Goal: Task Accomplishment & Management: Complete application form

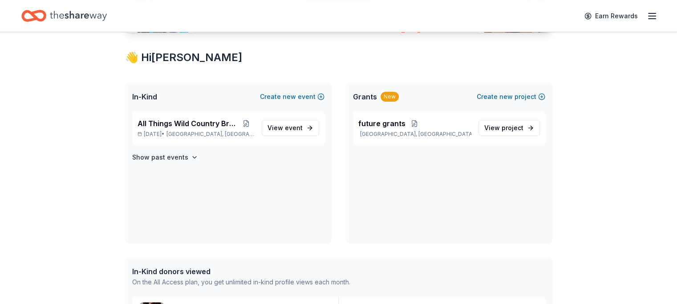
scroll to position [196, 0]
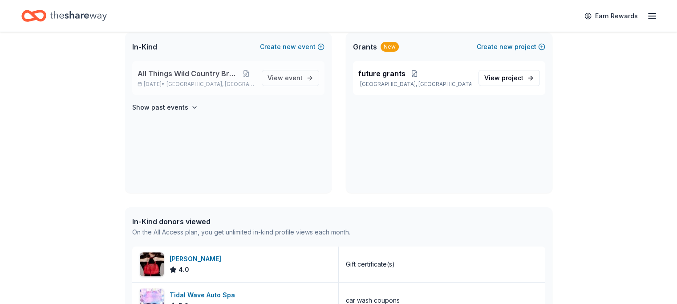
click at [225, 74] on span "All Things Wild Country Brunch" at bounding box center [188, 73] width 101 height 11
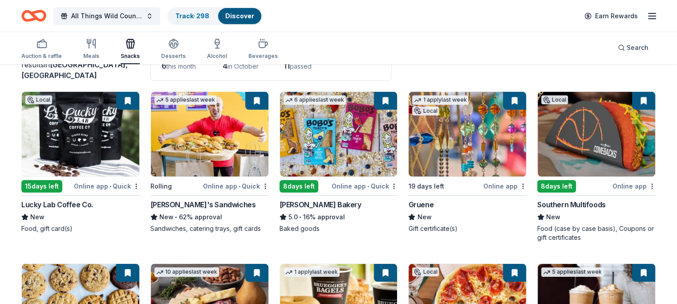
scroll to position [67, 0]
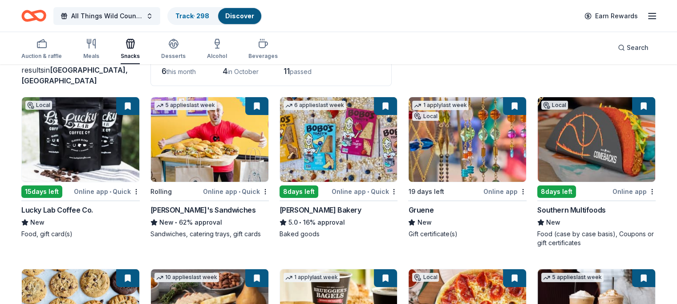
drag, startPoint x: 493, startPoint y: 301, endPoint x: 455, endPoint y: 257, distance: 58.1
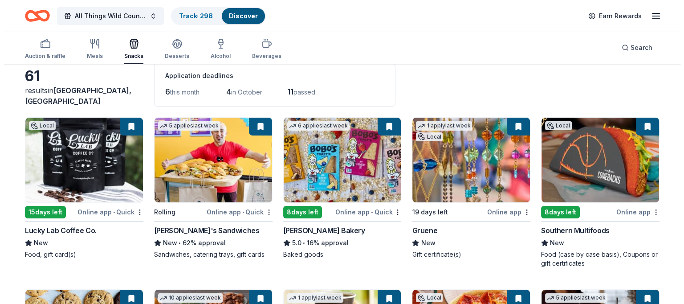
scroll to position [0, 0]
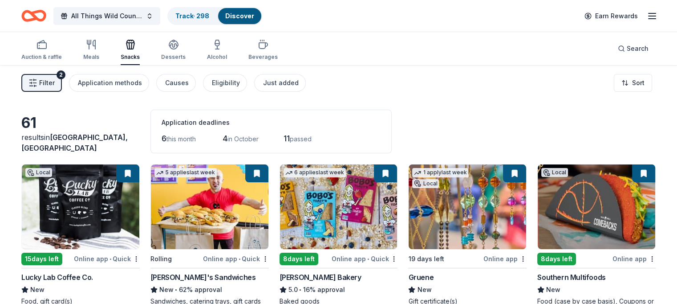
click at [53, 82] on button "Filter 2" at bounding box center [41, 83] width 41 height 18
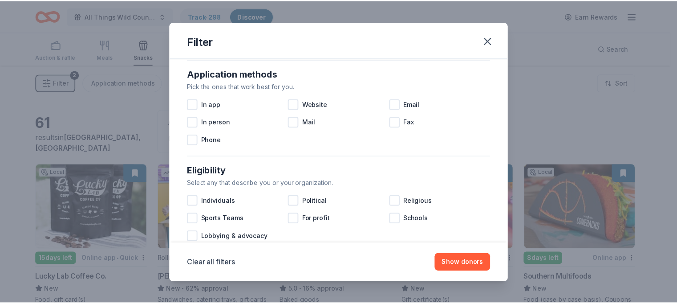
scroll to position [151, 0]
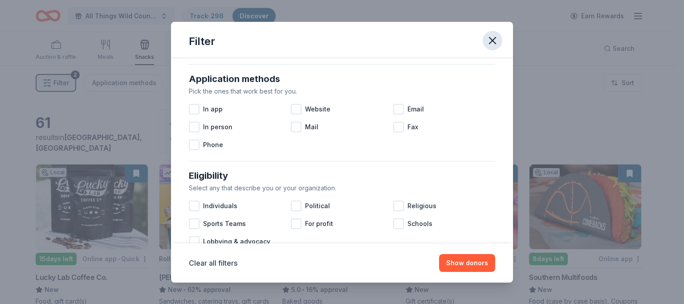
click at [491, 37] on icon "button" at bounding box center [492, 40] width 12 height 12
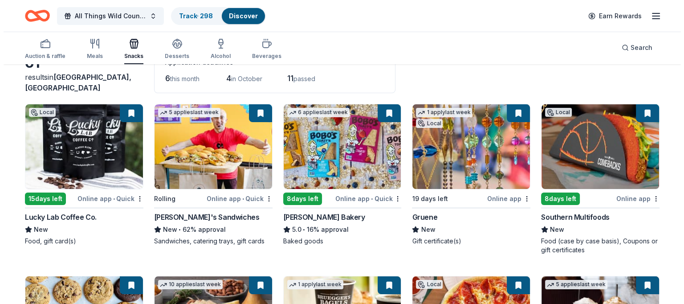
scroll to position [0, 0]
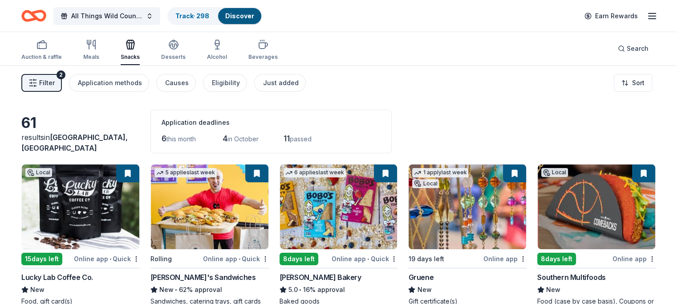
click at [55, 84] on span "Filter" at bounding box center [47, 82] width 16 height 11
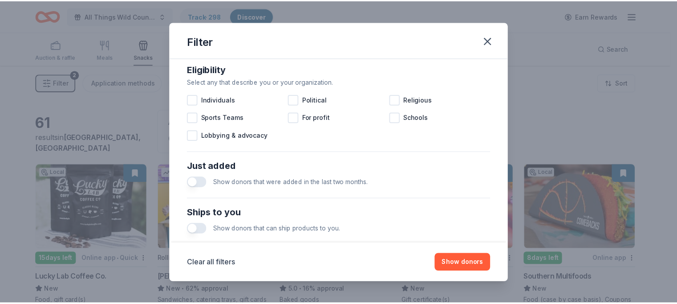
scroll to position [262, 0]
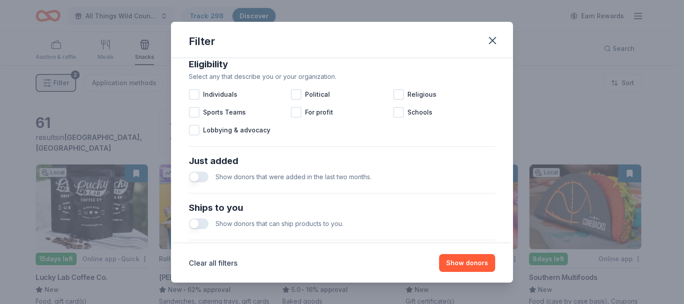
click at [207, 176] on button "button" at bounding box center [199, 176] width 20 height 11
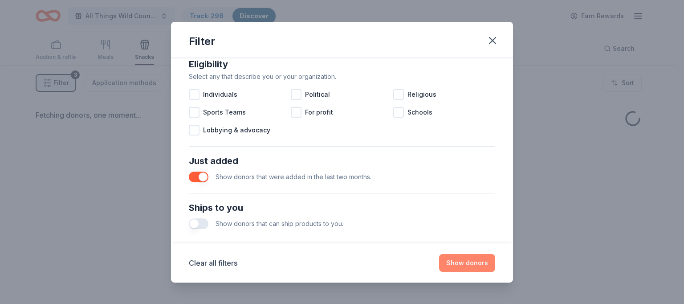
click at [469, 263] on button "Show donors" at bounding box center [467, 263] width 56 height 18
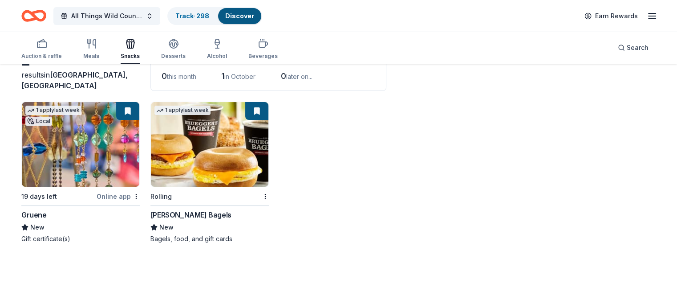
scroll to position [65, 0]
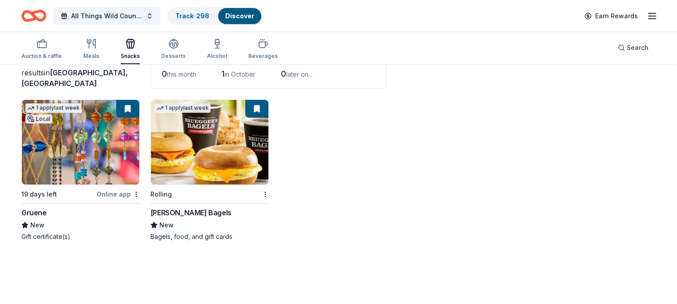
click at [78, 147] on img at bounding box center [81, 142] width 118 height 85
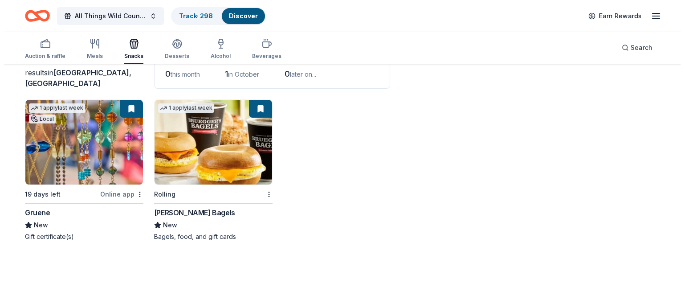
scroll to position [0, 0]
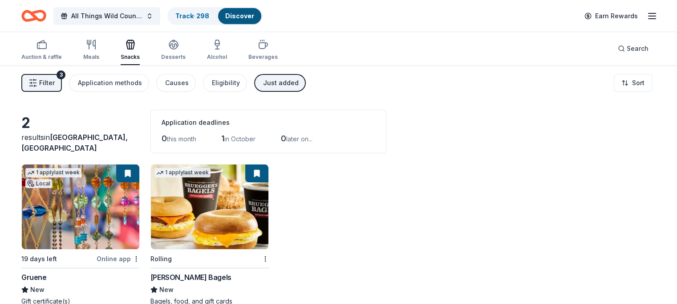
click at [37, 82] on icon "button" at bounding box center [33, 82] width 9 height 9
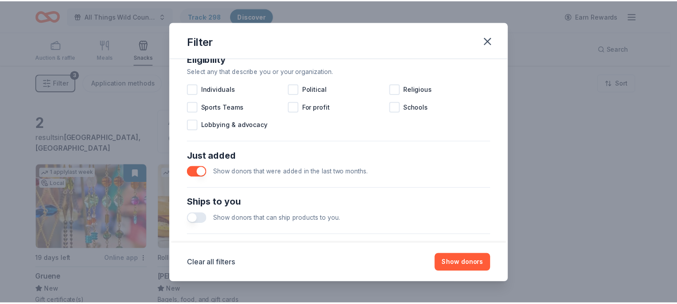
scroll to position [277, 0]
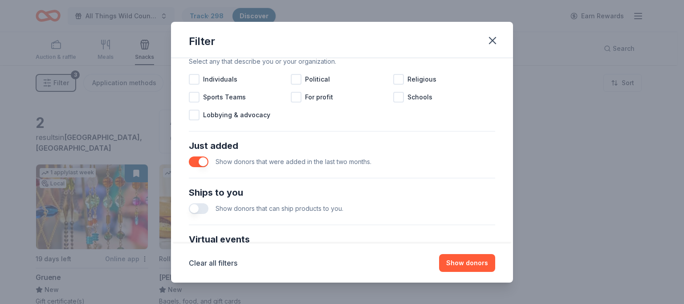
click at [194, 160] on button "button" at bounding box center [199, 161] width 20 height 11
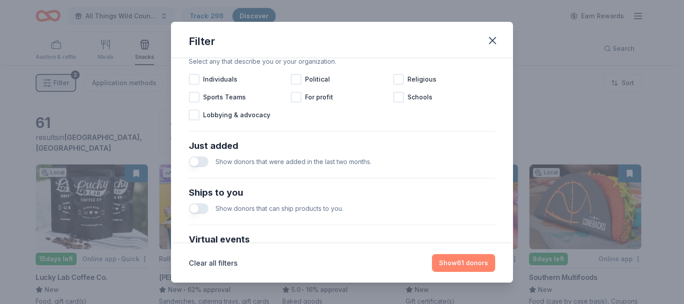
click at [452, 264] on button "Show 61 donors" at bounding box center [463, 263] width 63 height 18
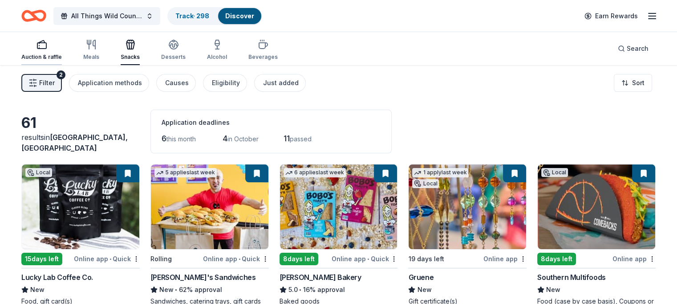
click at [47, 46] on icon "button" at bounding box center [42, 44] width 11 height 11
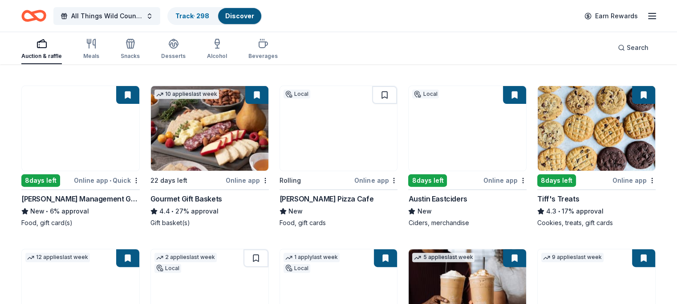
scroll to position [246, 0]
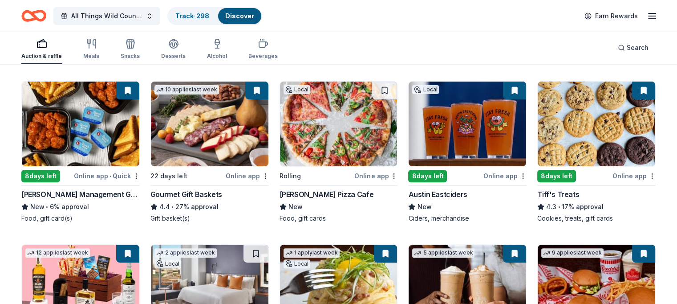
click at [477, 128] on img at bounding box center [468, 124] width 118 height 85
click at [88, 131] on img at bounding box center [81, 124] width 118 height 85
click at [212, 139] on img at bounding box center [210, 124] width 118 height 85
click at [589, 130] on img at bounding box center [597, 124] width 118 height 85
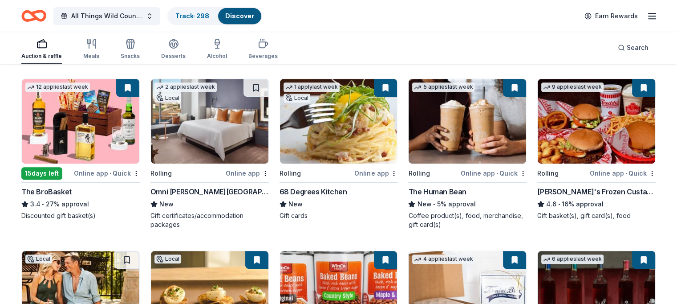
scroll to position [412, 0]
click at [94, 131] on img at bounding box center [81, 121] width 118 height 85
click at [219, 134] on img at bounding box center [210, 121] width 118 height 85
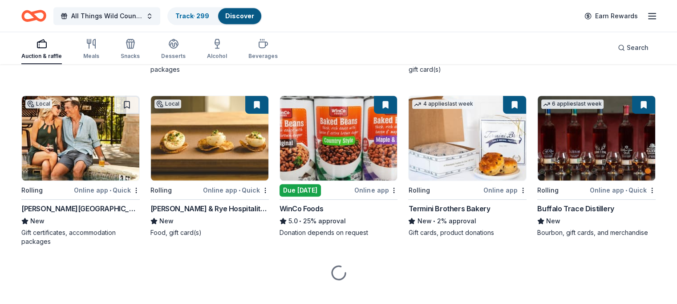
scroll to position [577, 0]
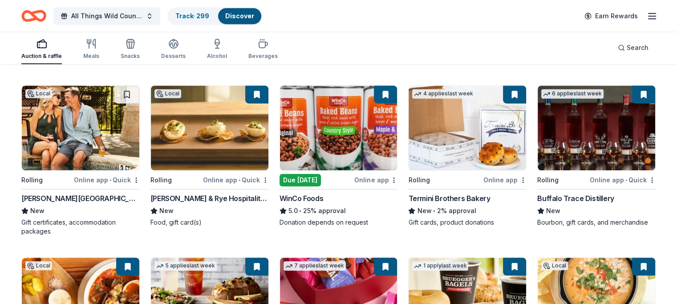
click at [100, 129] on img at bounding box center [81, 128] width 118 height 85
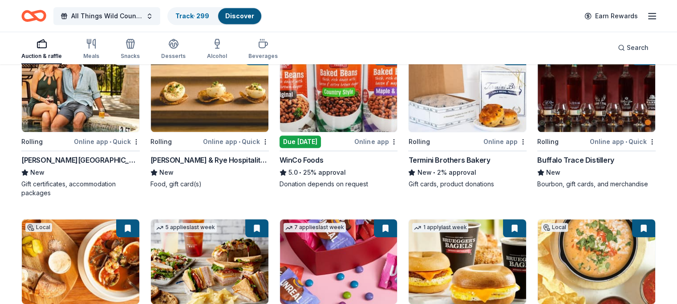
scroll to position [612, 0]
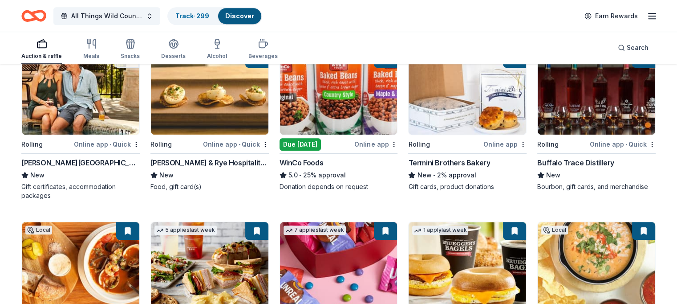
click at [602, 96] on img at bounding box center [597, 92] width 118 height 85
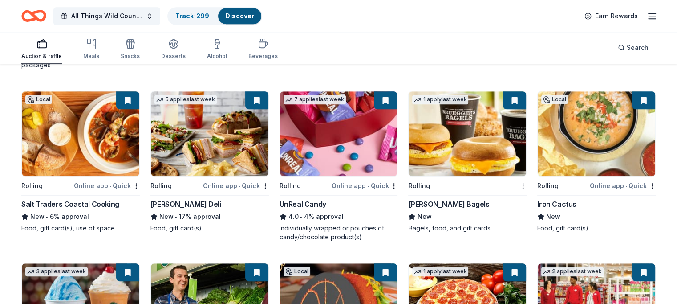
scroll to position [753, 0]
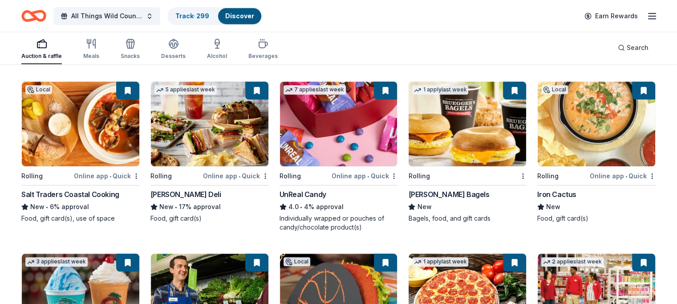
click at [87, 127] on img at bounding box center [81, 124] width 118 height 85
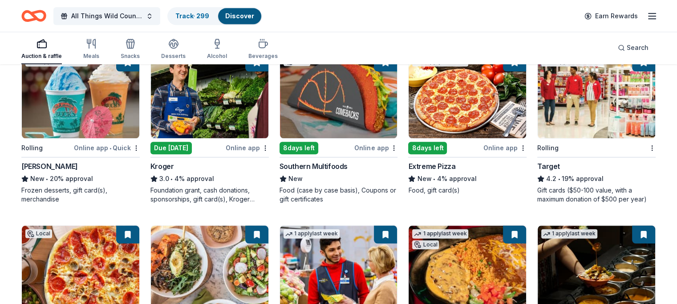
scroll to position [941, 0]
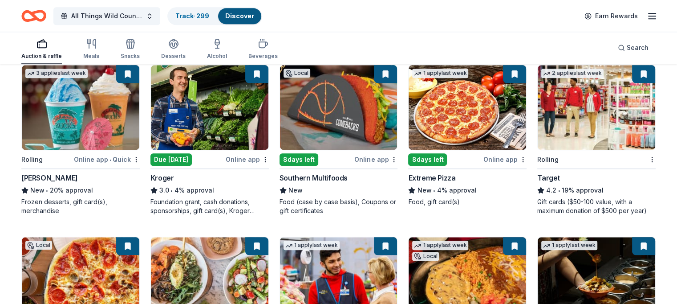
click at [97, 120] on img at bounding box center [81, 107] width 118 height 85
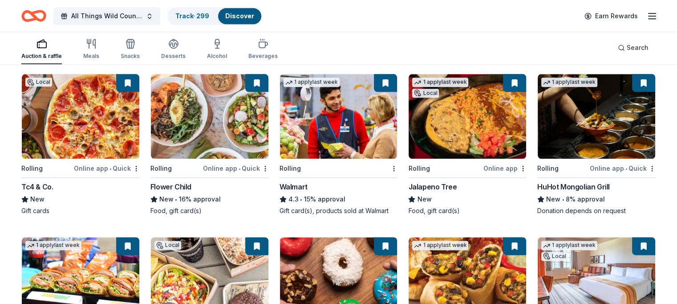
scroll to position [1097, 0]
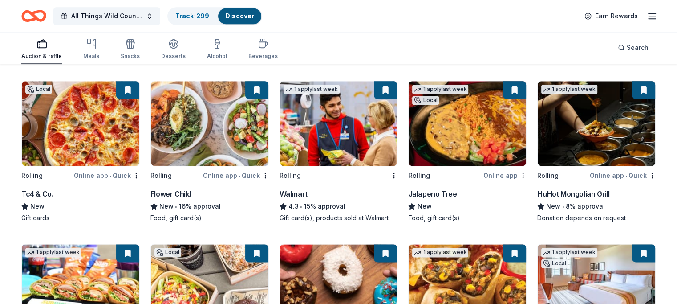
click at [217, 138] on img at bounding box center [210, 123] width 118 height 85
click at [327, 139] on img at bounding box center [339, 123] width 118 height 85
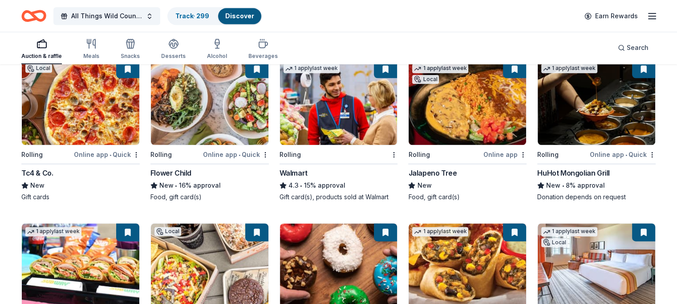
scroll to position [1119, 0]
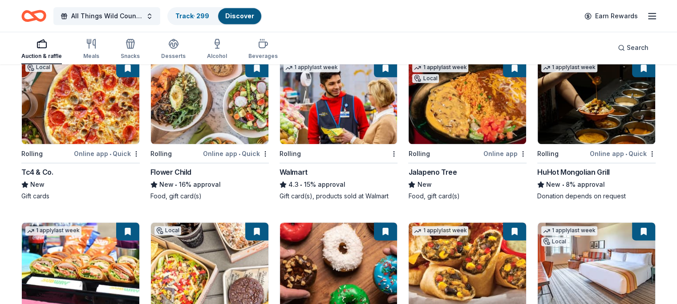
drag, startPoint x: 298, startPoint y: 34, endPoint x: 178, endPoint y: 27, distance: 120.0
click at [298, 34] on div "Auction & raffle Meals Snacks Desserts Alcohol Beverages Search" at bounding box center [338, 47] width 635 height 33
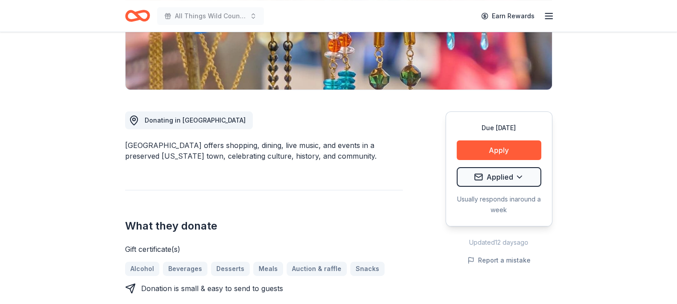
scroll to position [193, 0]
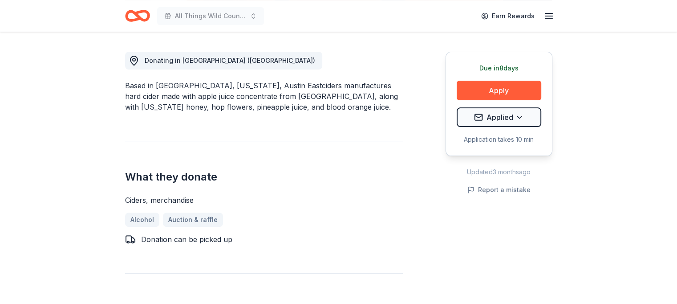
scroll to position [239, 0]
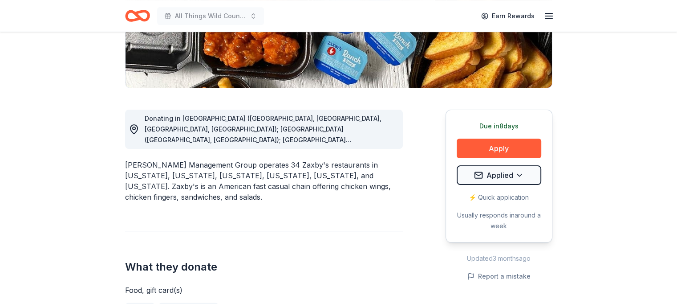
scroll to position [180, 0]
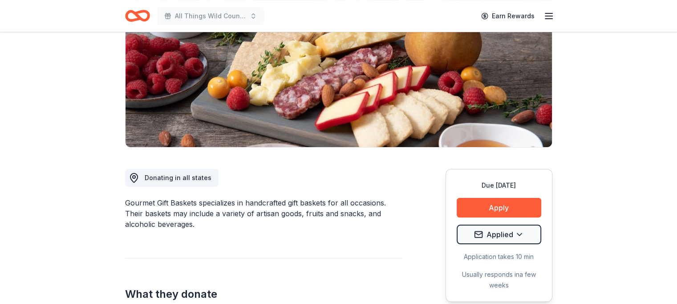
scroll to position [111, 0]
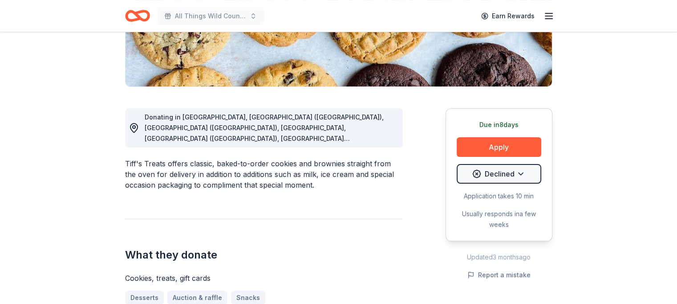
scroll to position [185, 0]
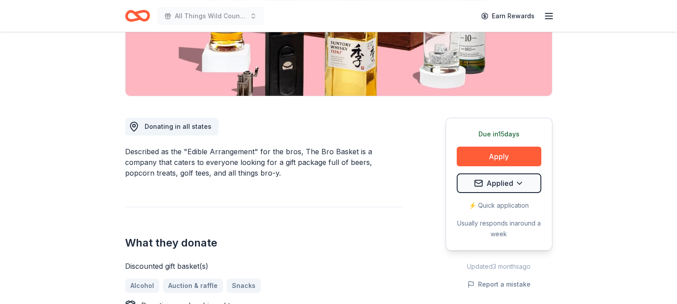
scroll to position [174, 0]
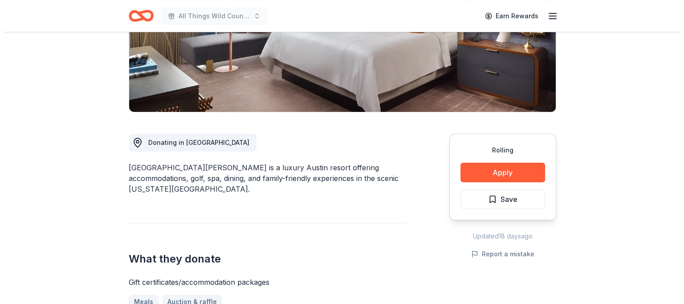
scroll to position [158, 0]
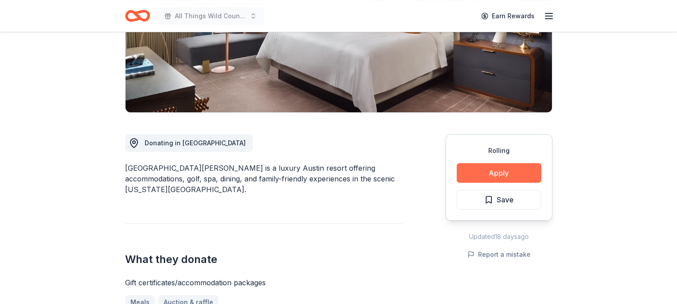
click at [499, 175] on button "Apply" at bounding box center [499, 173] width 85 height 20
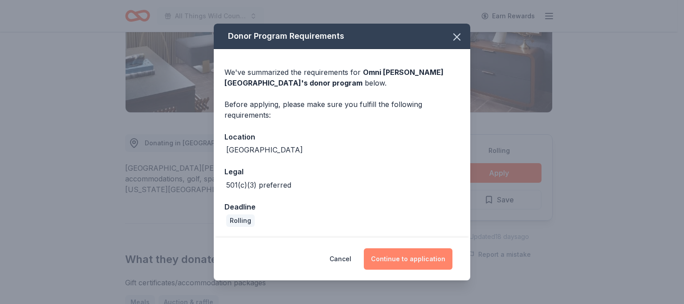
click at [416, 259] on button "Continue to application" at bounding box center [408, 258] width 89 height 21
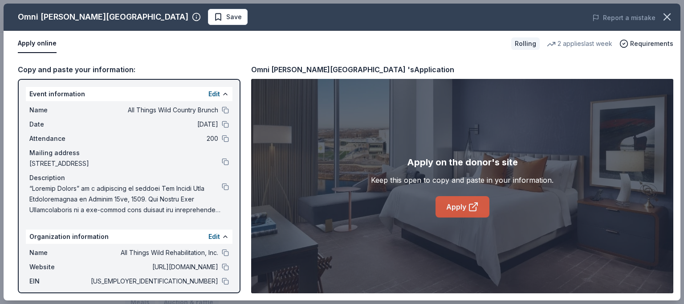
click at [464, 201] on link "Apply" at bounding box center [463, 206] width 54 height 21
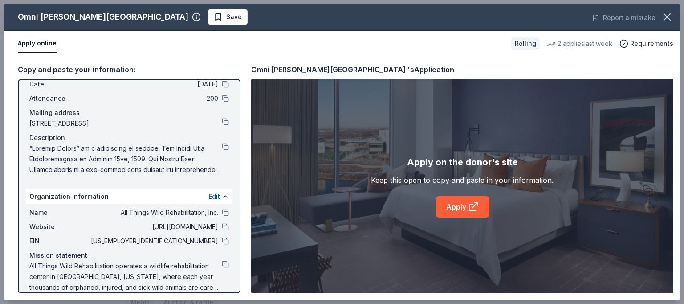
scroll to position [51, 0]
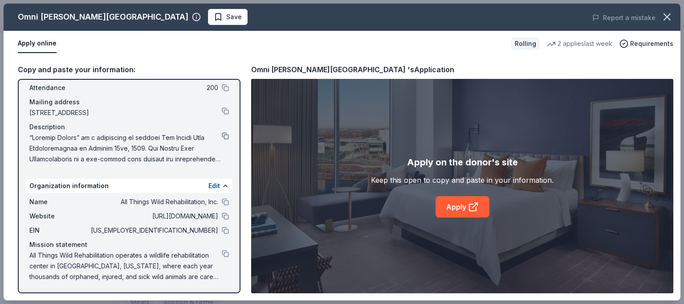
click at [222, 132] on button at bounding box center [225, 135] width 7 height 7
click at [222, 214] on button at bounding box center [225, 215] width 7 height 7
click at [214, 20] on span "Save" at bounding box center [228, 17] width 28 height 11
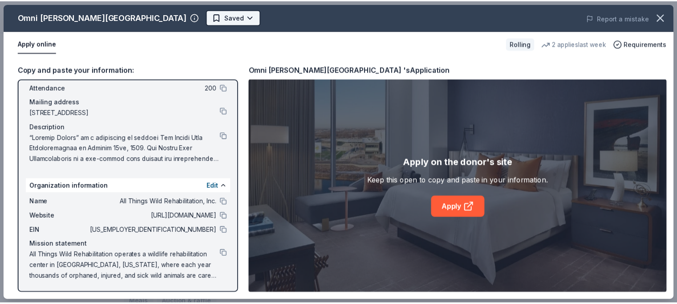
scroll to position [0, 0]
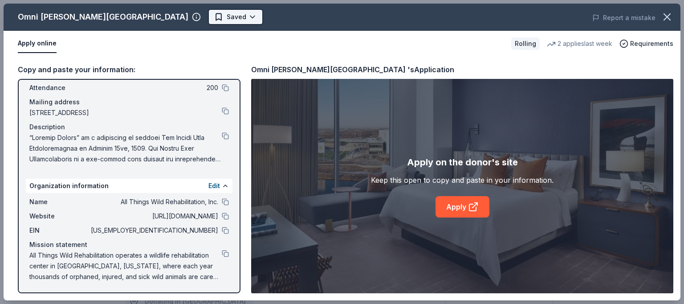
click at [205, 18] on body "All Things Wild Country Brunch Earn Rewards Rolling Share Omni Barton Creek Res…" at bounding box center [338, 152] width 677 height 304
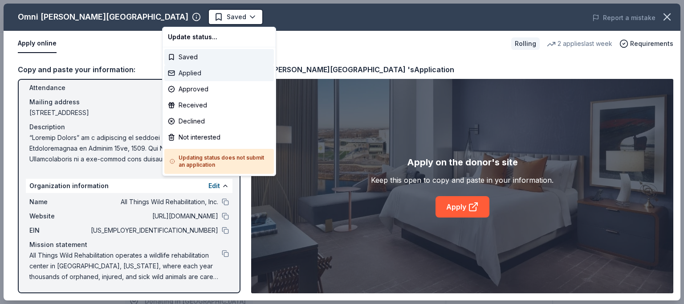
click at [196, 73] on div "Applied" at bounding box center [219, 73] width 110 height 16
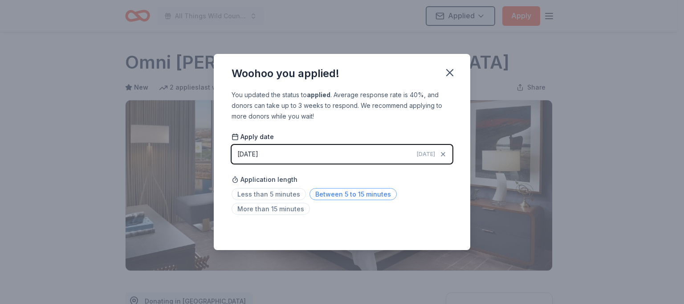
click at [331, 193] on span "Between 5 to 15 minutes" at bounding box center [353, 194] width 87 height 12
click at [447, 69] on icon "button" at bounding box center [450, 72] width 12 height 12
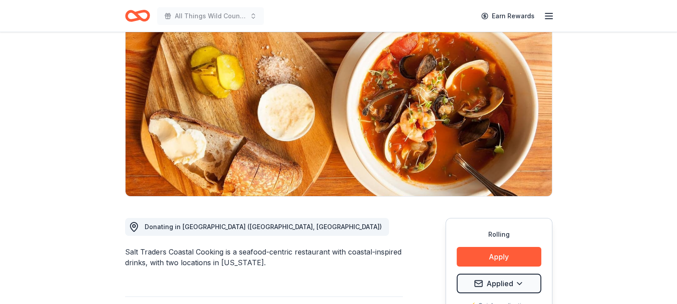
scroll to position [82, 0]
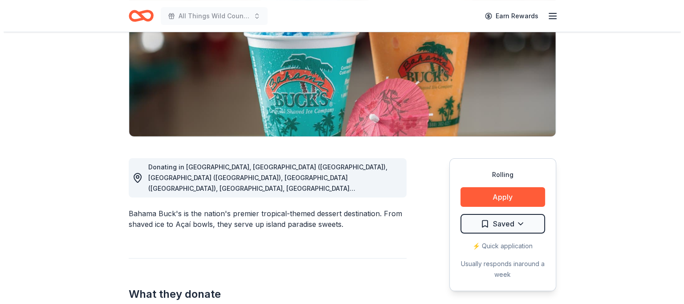
scroll to position [136, 0]
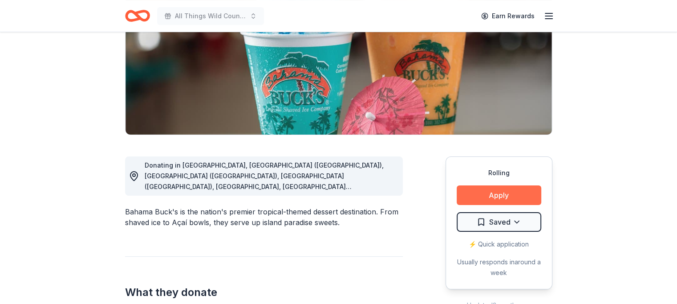
click at [508, 190] on button "Apply" at bounding box center [499, 195] width 85 height 20
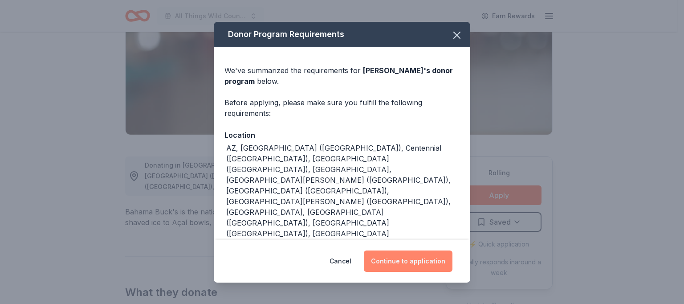
click at [418, 257] on button "Continue to application" at bounding box center [408, 260] width 89 height 21
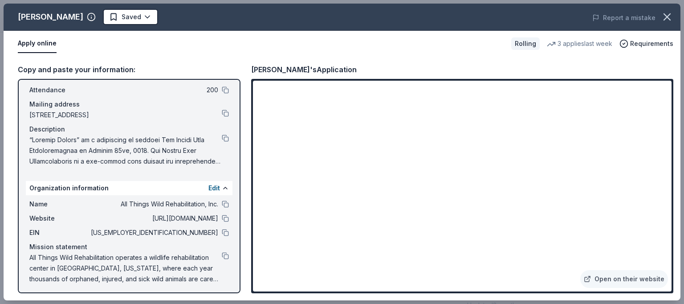
scroll to position [51, 0]
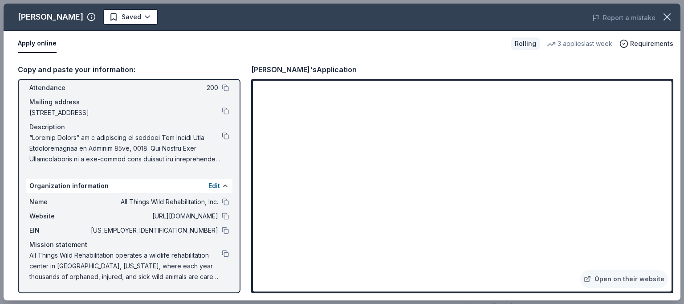
click at [222, 136] on button at bounding box center [225, 135] width 7 height 7
click at [140, 16] on html "All Things Wild Country Brunch Earn Rewards Rolling Share Bahama Buck's New 3 a…" at bounding box center [342, 16] width 684 height 304
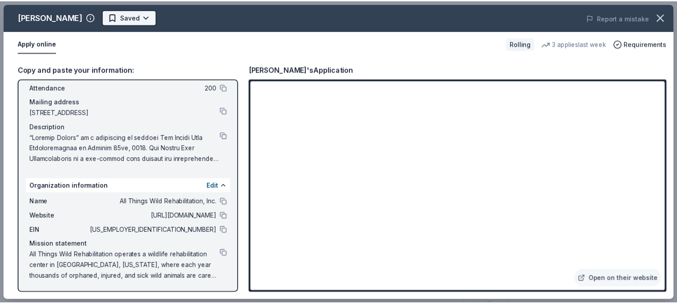
scroll to position [0, 0]
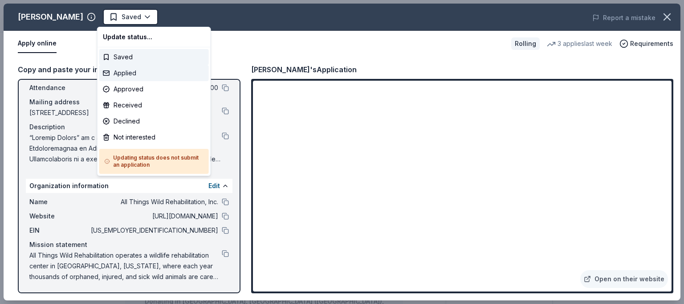
click at [133, 73] on div "Applied" at bounding box center [154, 73] width 110 height 16
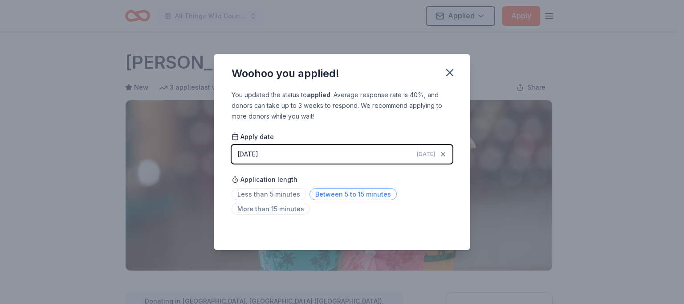
click at [335, 195] on span "Between 5 to 15 minutes" at bounding box center [353, 194] width 87 height 12
click at [444, 73] on icon "button" at bounding box center [450, 72] width 12 height 12
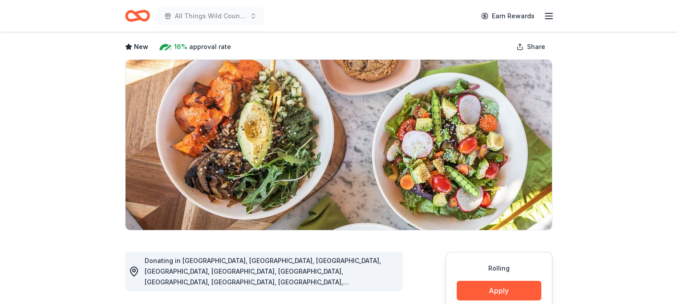
scroll to position [39, 0]
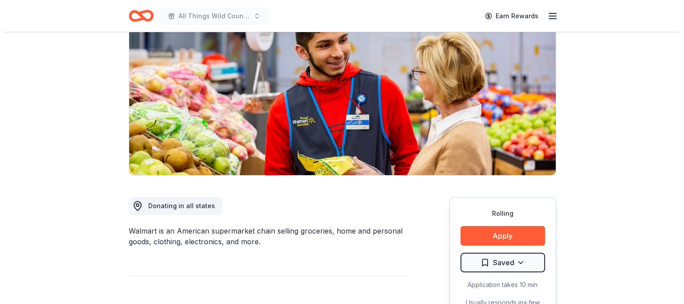
scroll to position [96, 0]
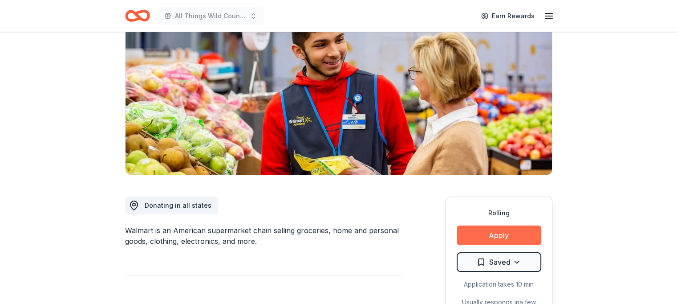
click at [500, 236] on button "Apply" at bounding box center [499, 235] width 85 height 20
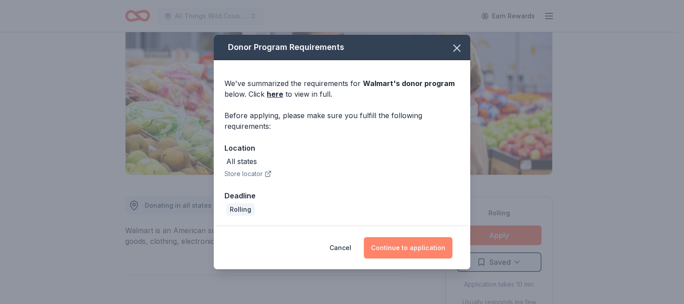
click at [398, 245] on button "Continue to application" at bounding box center [408, 247] width 89 height 21
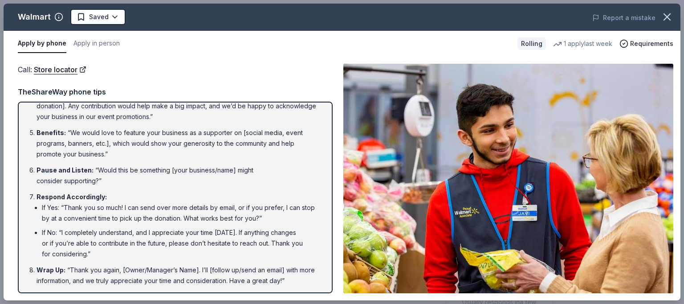
scroll to position [0, 0]
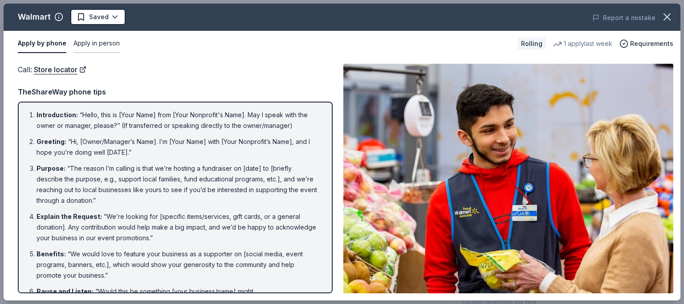
click at [105, 43] on button "Apply in person" at bounding box center [96, 43] width 46 height 19
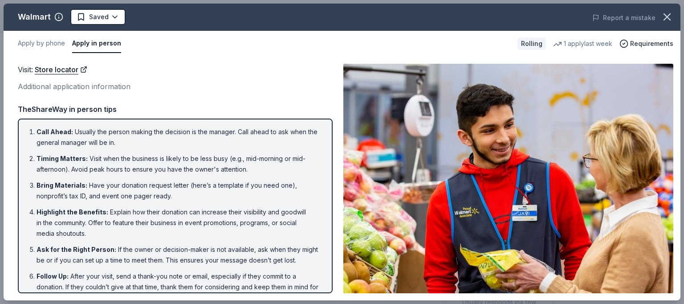
scroll to position [28, 0]
